Goal: Task Accomplishment & Management: Manage account settings

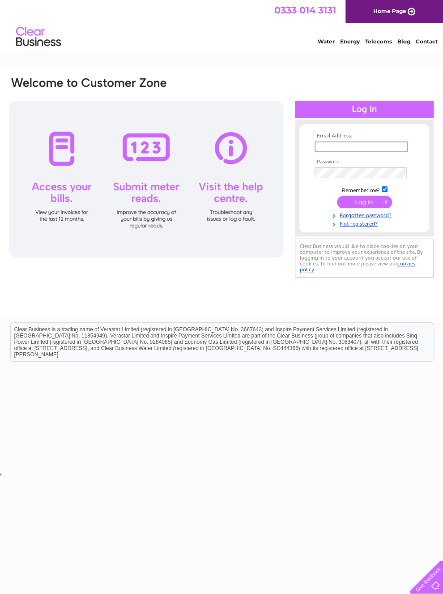
click at [341, 148] on input "text" at bounding box center [360, 146] width 93 height 11
type input "[EMAIL_ADDRESS][DOMAIN_NAME]"
click at [378, 200] on input "submit" at bounding box center [364, 201] width 55 height 13
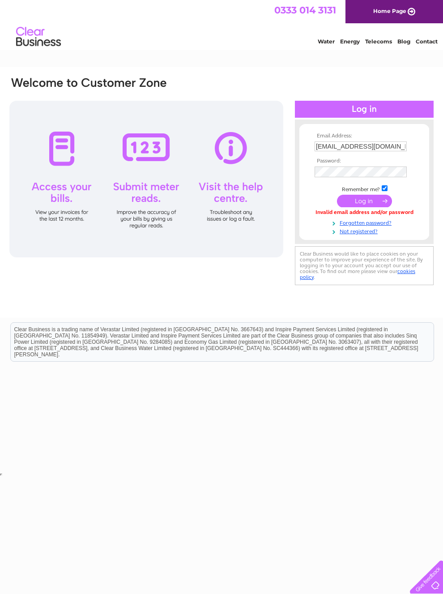
scroll to position [0, 3]
click at [373, 202] on input "submit" at bounding box center [364, 201] width 55 height 13
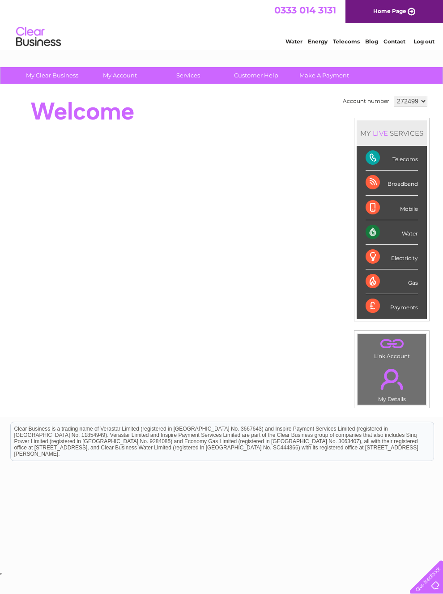
click at [399, 167] on div "Telecoms" at bounding box center [391, 158] width 52 height 25
click at [399, 161] on div "Telecoms" at bounding box center [391, 158] width 52 height 25
click at [386, 159] on div "Telecoms" at bounding box center [391, 158] width 52 height 25
click at [385, 163] on div "Telecoms" at bounding box center [391, 158] width 52 height 25
click at [386, 187] on div "Broadband" at bounding box center [391, 182] width 52 height 25
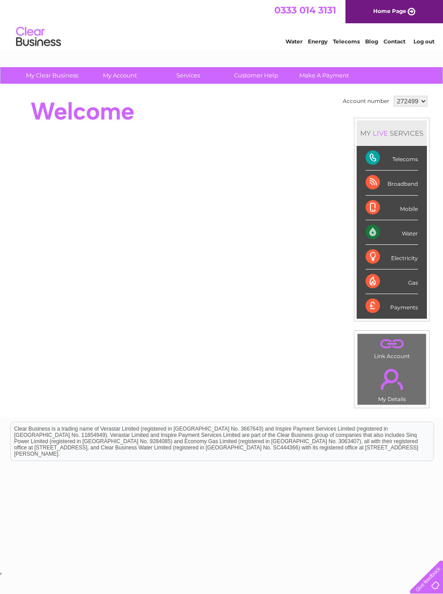
click at [384, 213] on div "Mobile" at bounding box center [391, 207] width 52 height 25
click at [417, 135] on div "MY LIVE SERVICES" at bounding box center [391, 132] width 70 height 25
click at [381, 241] on div "Water" at bounding box center [391, 232] width 52 height 25
click at [382, 239] on div "Water" at bounding box center [391, 232] width 52 height 25
click at [407, 384] on link "." at bounding box center [392, 378] width 64 height 31
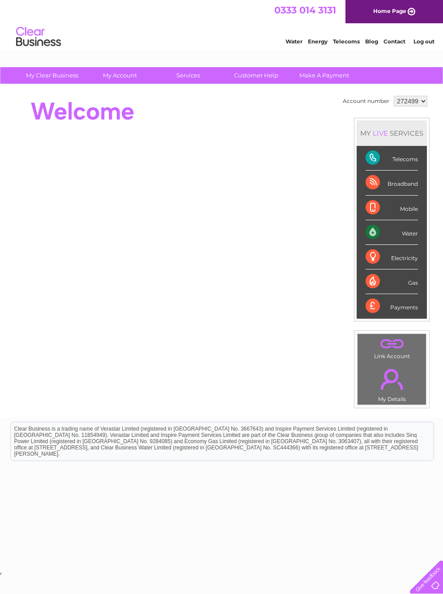
click at [382, 161] on div "Telecoms" at bounding box center [391, 158] width 52 height 25
click at [383, 165] on div "Telecoms" at bounding box center [391, 158] width 52 height 25
click at [310, 386] on div "Account number 272499 MY LIVE SERVICES Telecoms Broadband Mobile Water Electric…" at bounding box center [221, 251] width 443 height 332
click at [385, 315] on div "Payments" at bounding box center [391, 306] width 52 height 24
click at [387, 318] on div "Payments" at bounding box center [391, 306] width 52 height 24
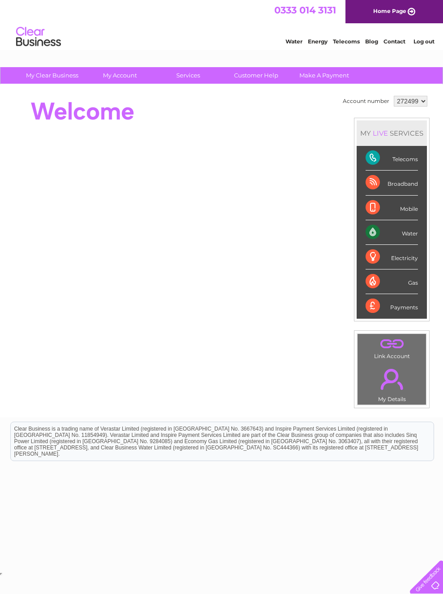
click at [400, 318] on div "Payments" at bounding box center [391, 306] width 52 height 24
click at [403, 318] on div "Payments" at bounding box center [391, 306] width 52 height 24
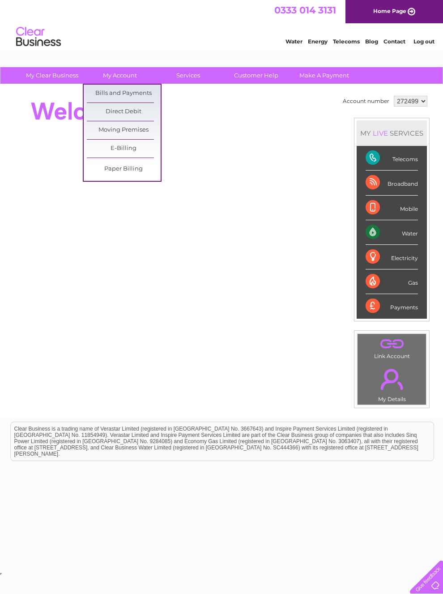
click at [141, 86] on link "Bills and Payments" at bounding box center [124, 94] width 74 height 18
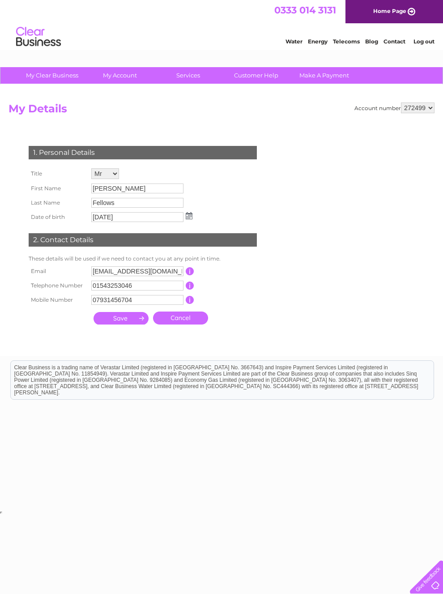
click at [341, 41] on link "Telecoms" at bounding box center [346, 41] width 27 height 7
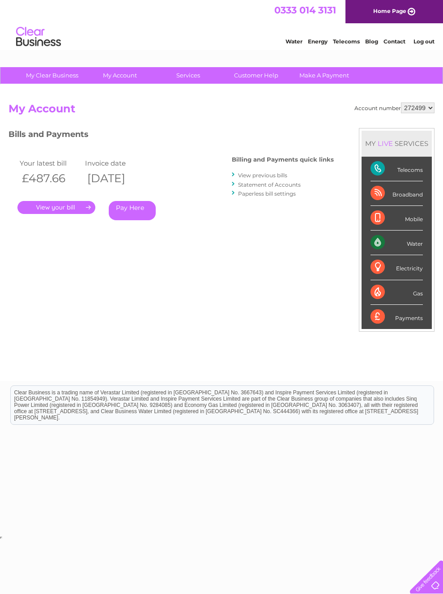
click at [72, 205] on link "." at bounding box center [56, 207] width 78 height 13
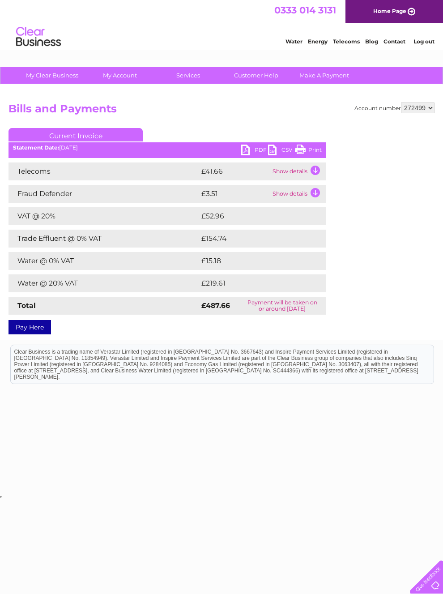
click at [318, 170] on td "Show details" at bounding box center [298, 171] width 56 height 18
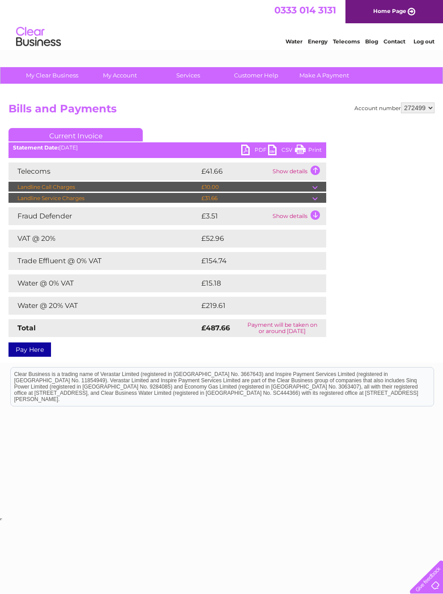
click at [318, 225] on td "Show details" at bounding box center [298, 216] width 56 height 18
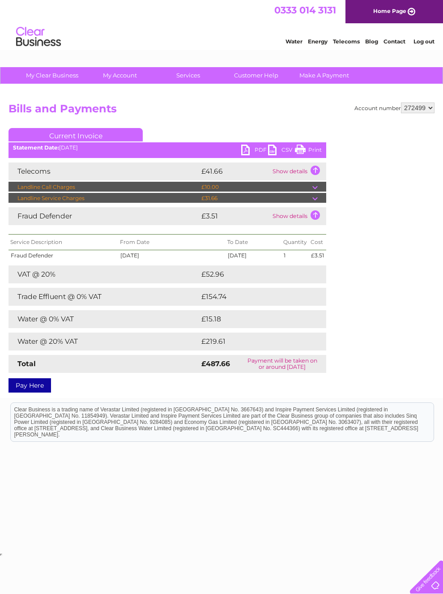
click at [316, 217] on td "Show details" at bounding box center [298, 216] width 56 height 18
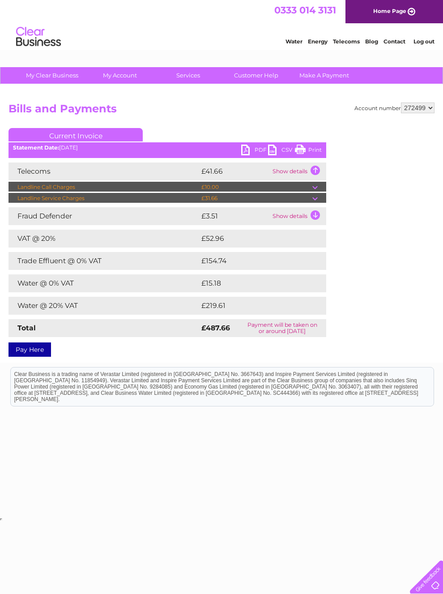
click at [320, 186] on td at bounding box center [319, 187] width 14 height 11
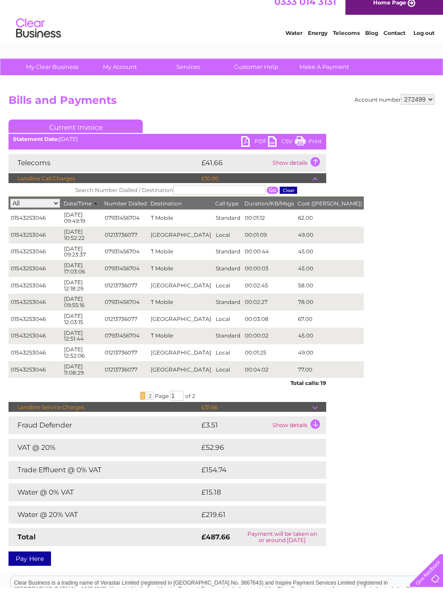
scroll to position [10, 0]
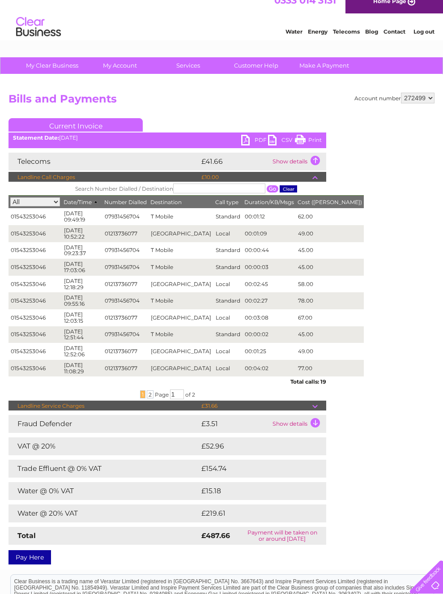
click at [318, 163] on td "Show details" at bounding box center [298, 162] width 56 height 18
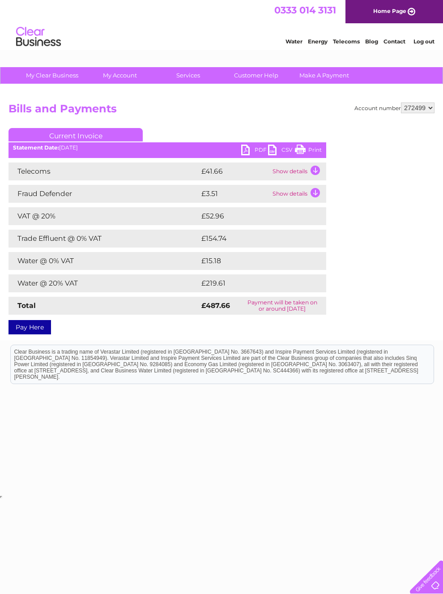
scroll to position [0, 0]
click at [294, 171] on td "Show details" at bounding box center [298, 171] width 56 height 18
